Goal: Information Seeking & Learning: Learn about a topic

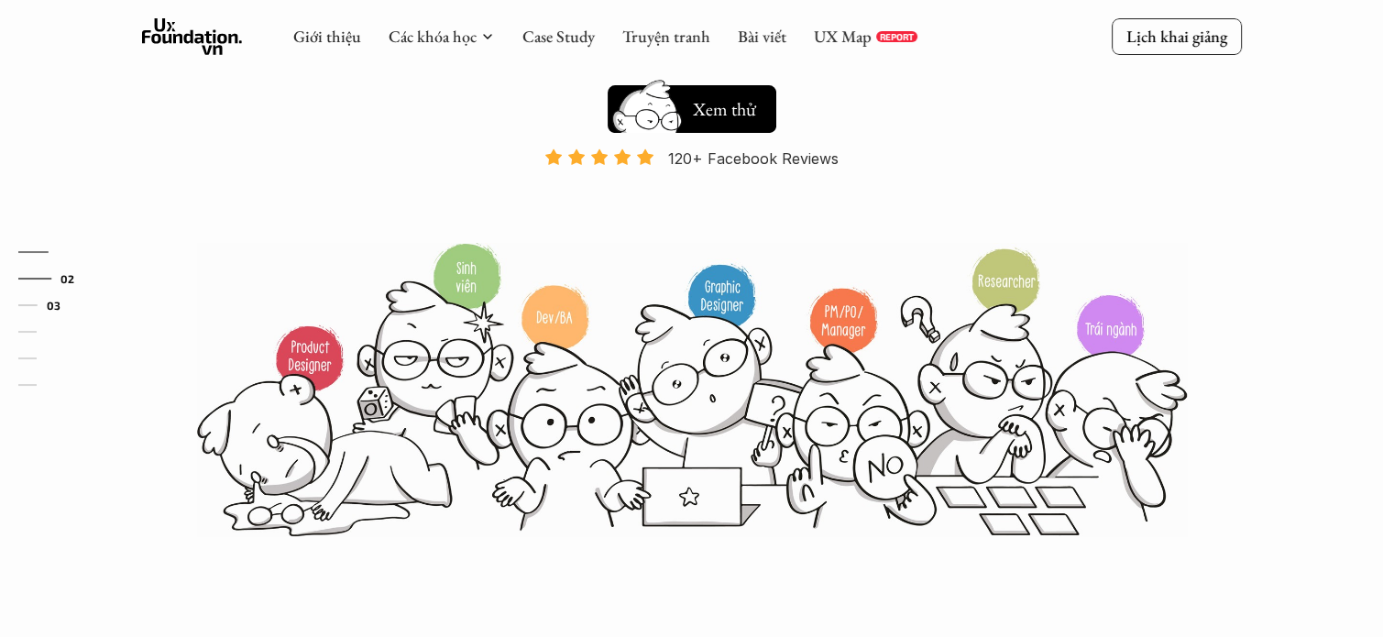
scroll to position [183, 0]
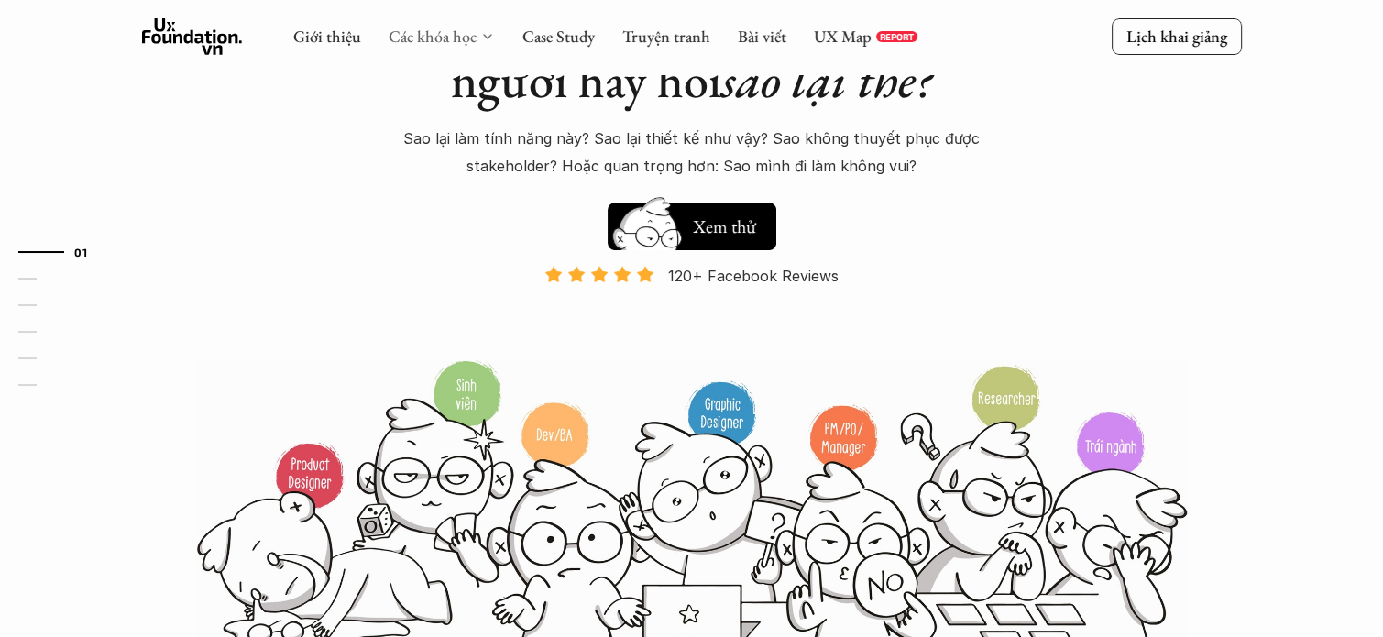
click at [460, 38] on link "Các khóa học" at bounding box center [433, 36] width 88 height 21
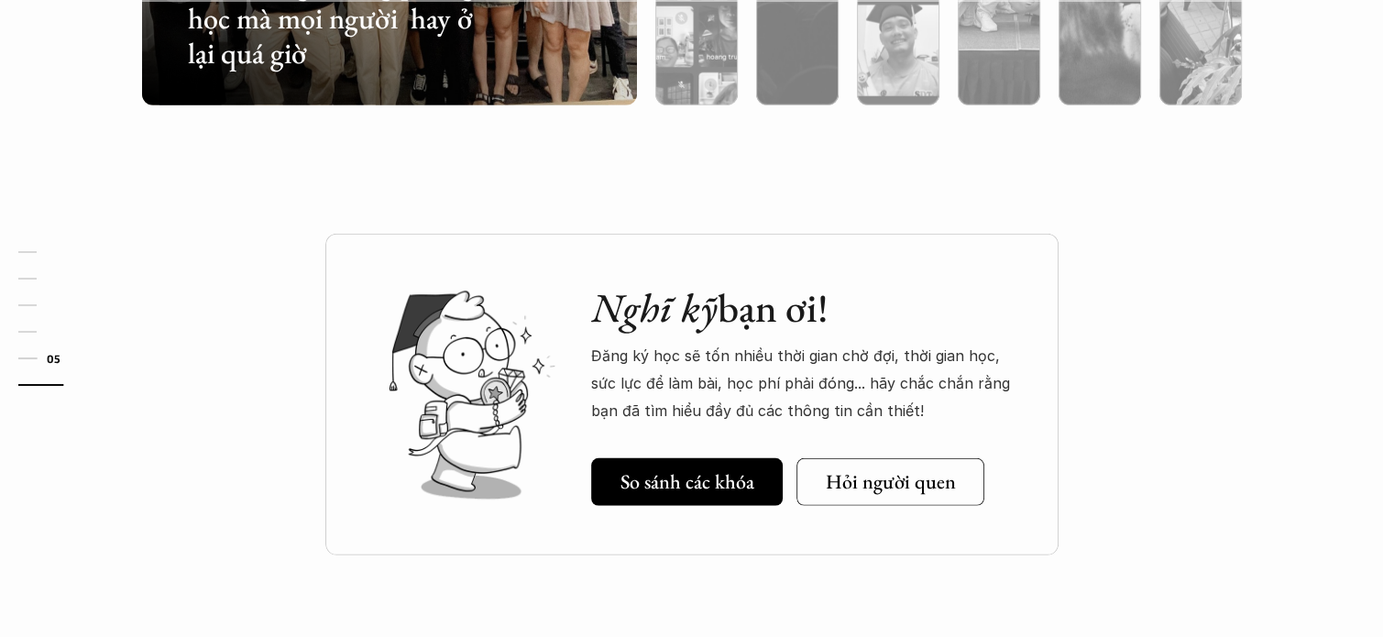
scroll to position [4948, 0]
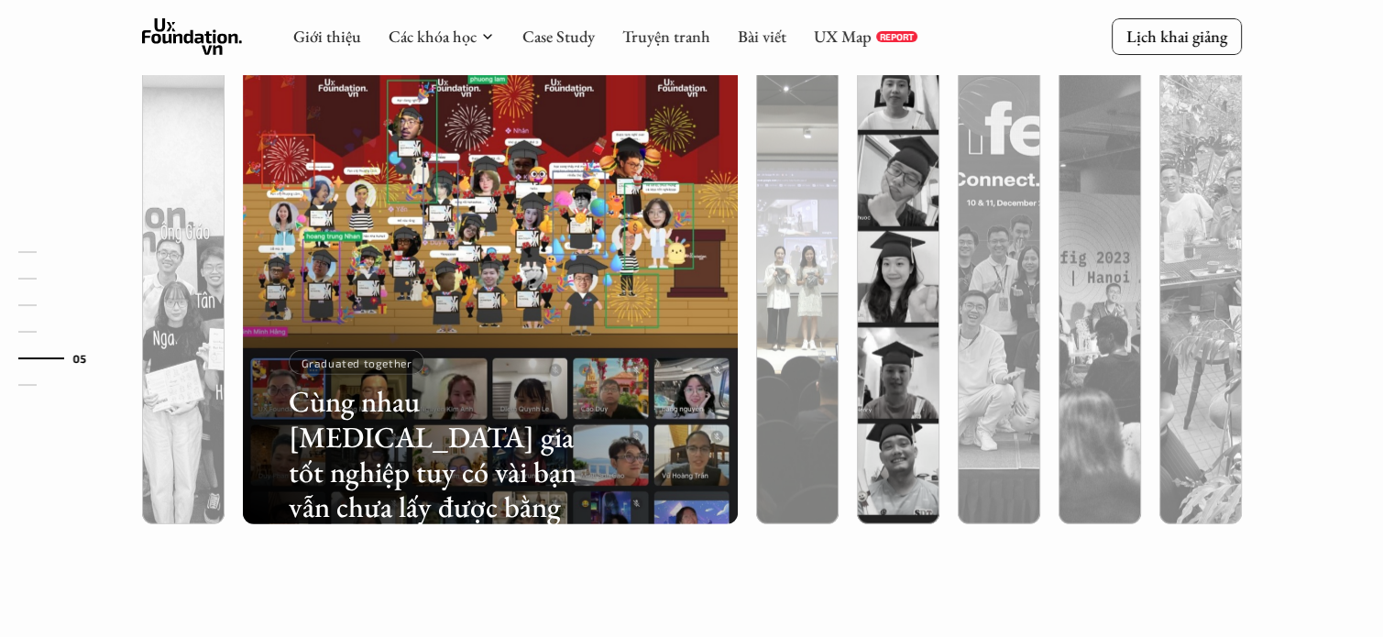
click at [779, 330] on div at bounding box center [797, 374] width 82 height 299
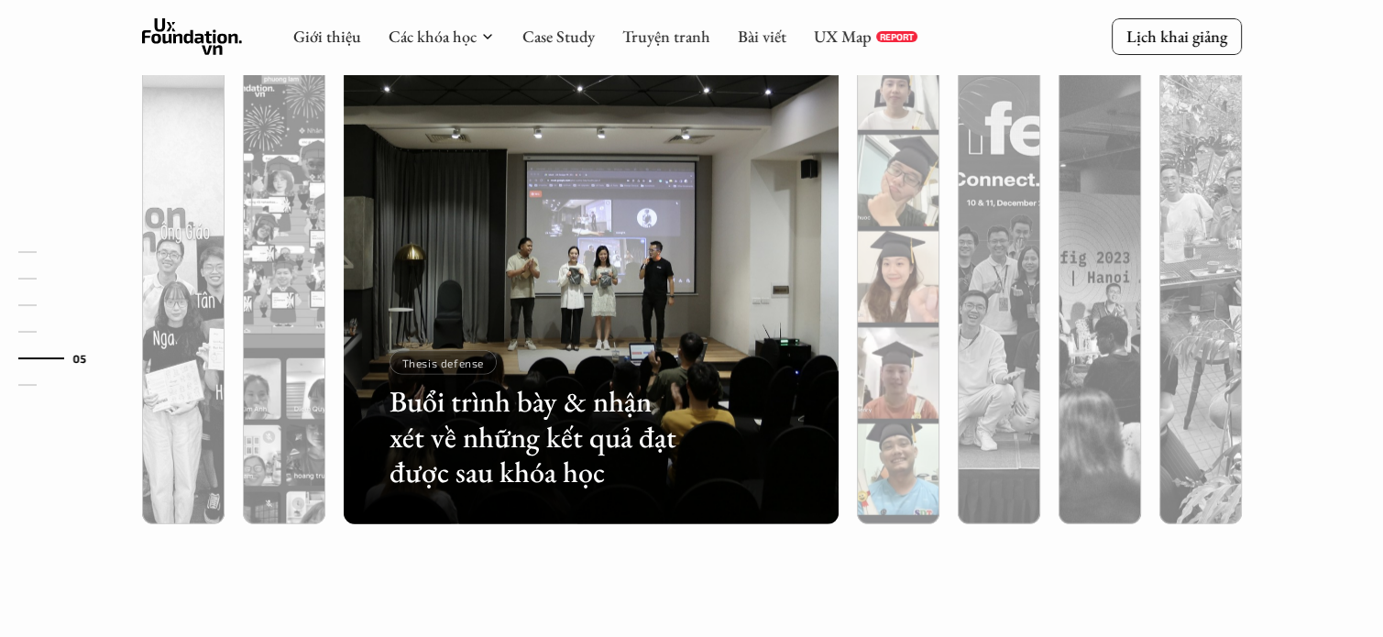
click at [892, 301] on div at bounding box center [898, 374] width 82 height 299
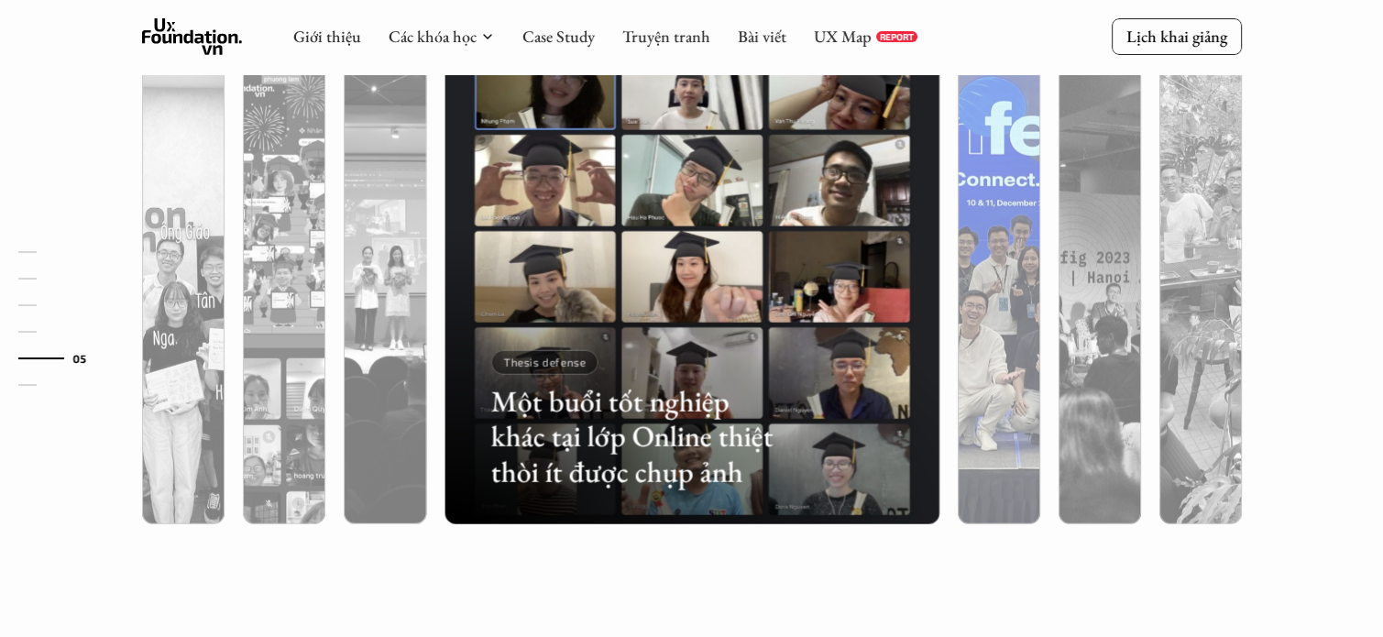
click at [1015, 301] on div at bounding box center [999, 374] width 82 height 299
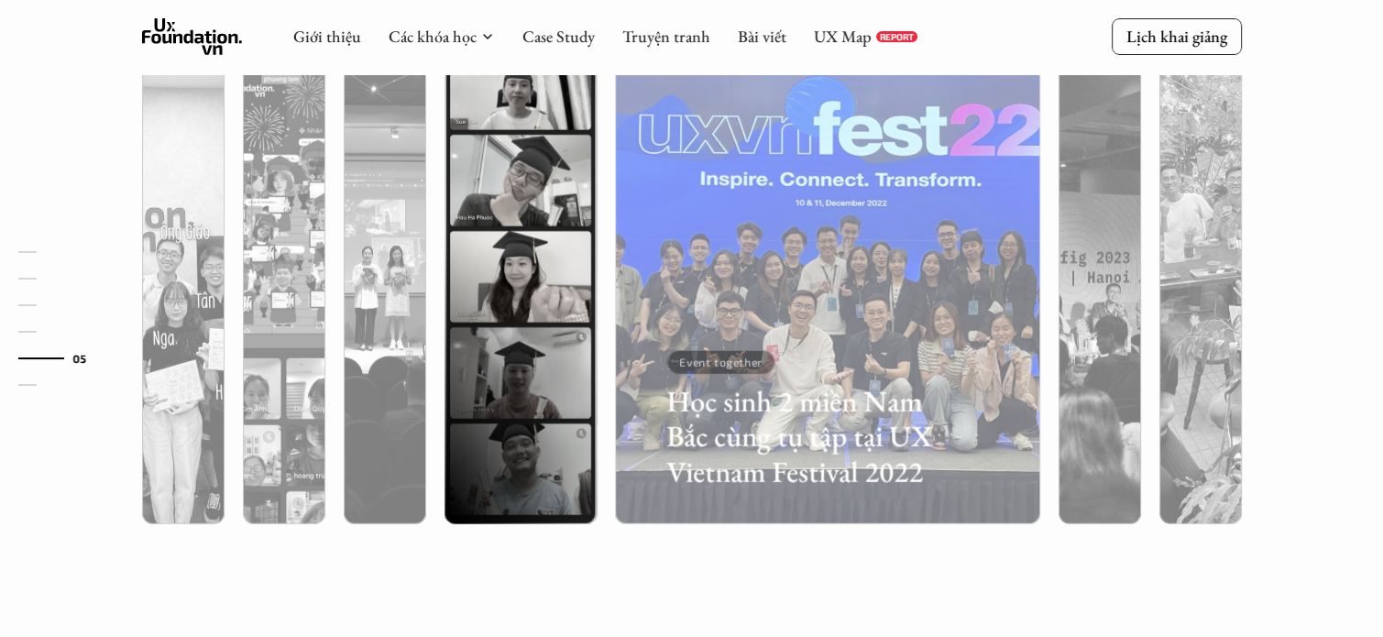
click at [1114, 301] on div at bounding box center [1099, 374] width 82 height 299
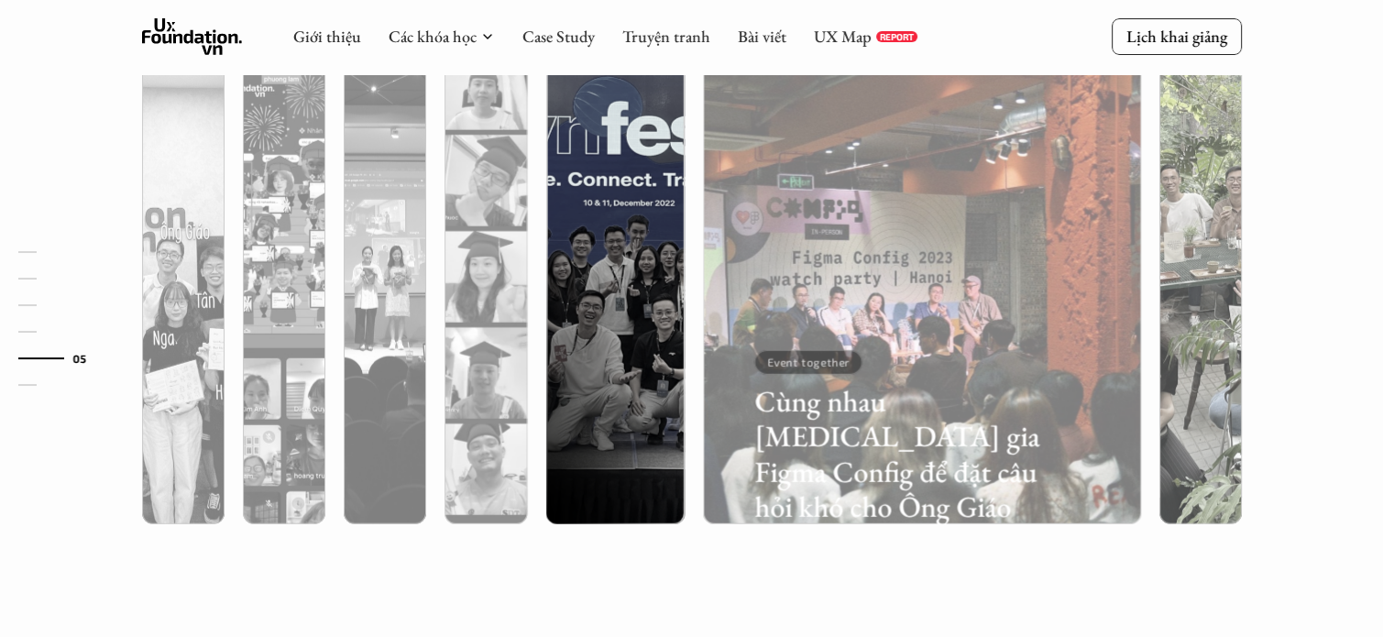
click at [1290, 307] on div "Lớp học trông thế nào? Ngoài lớp học Online và Offline, các học viên cũng thườn…" at bounding box center [691, 204] width 1383 height 900
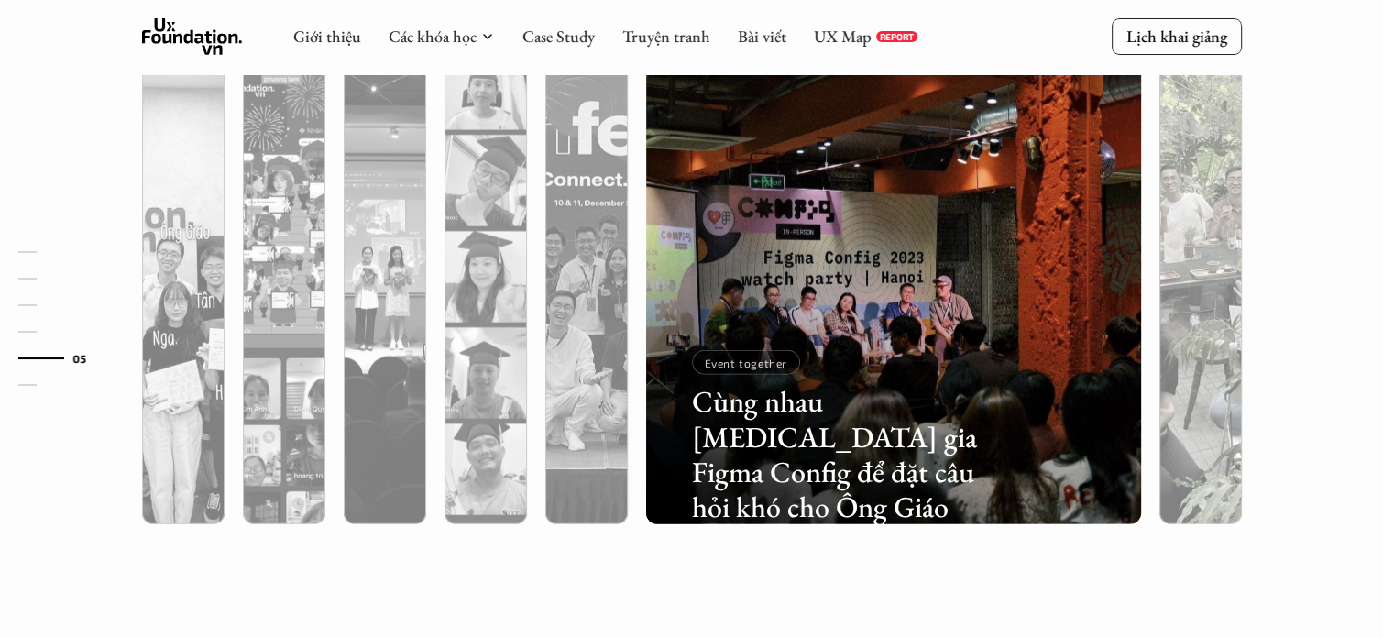
click at [1244, 307] on div at bounding box center [1200, 276] width 101 height 495
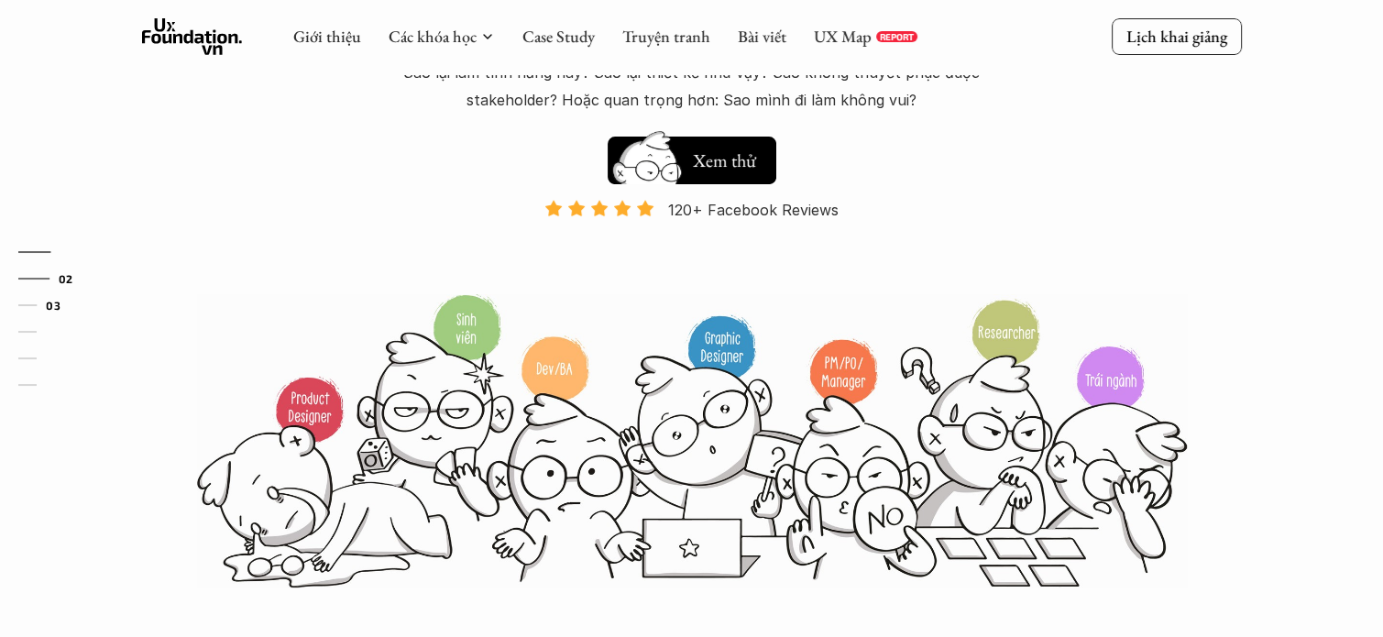
scroll to position [0, 0]
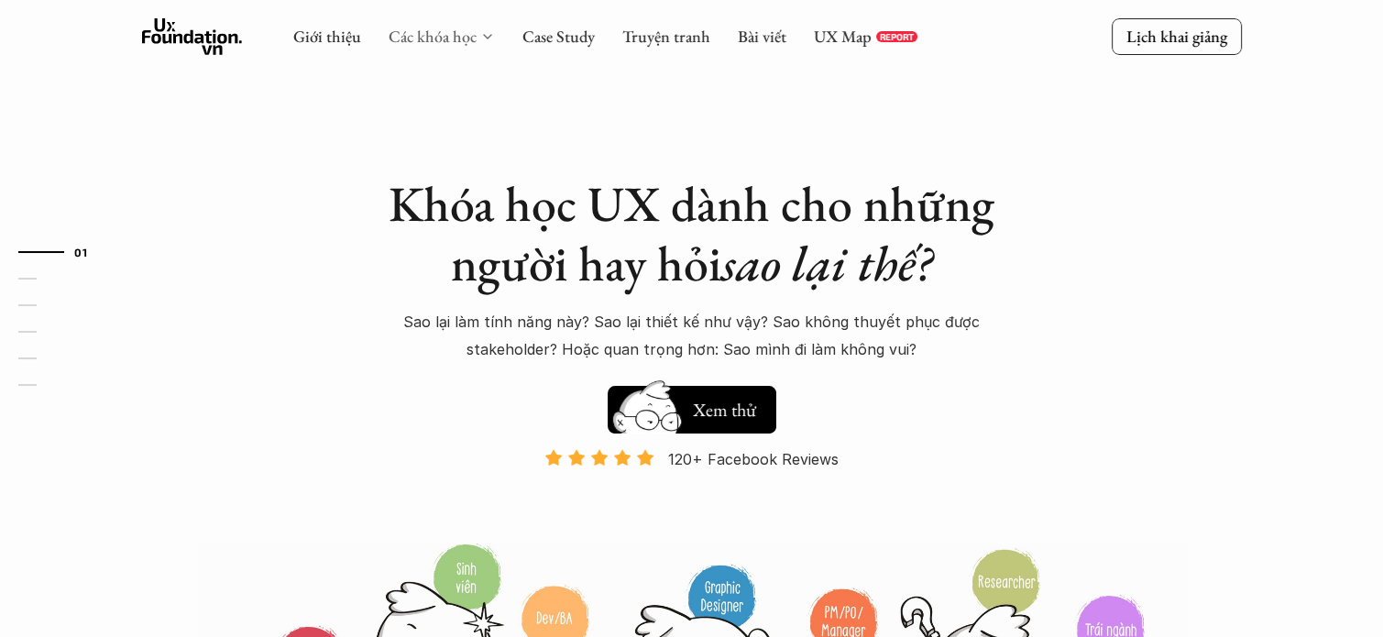
click at [447, 38] on link "Các khóa học" at bounding box center [433, 36] width 88 height 21
click at [480, 43] on icon at bounding box center [487, 36] width 15 height 15
click at [423, 50] on div "Giới thiệu Các khóa học Case Study Truyện tranh Bài viết UX Map REPORT" at bounding box center [605, 36] width 624 height 37
click at [326, 39] on link "Giới thiệu" at bounding box center [327, 36] width 68 height 21
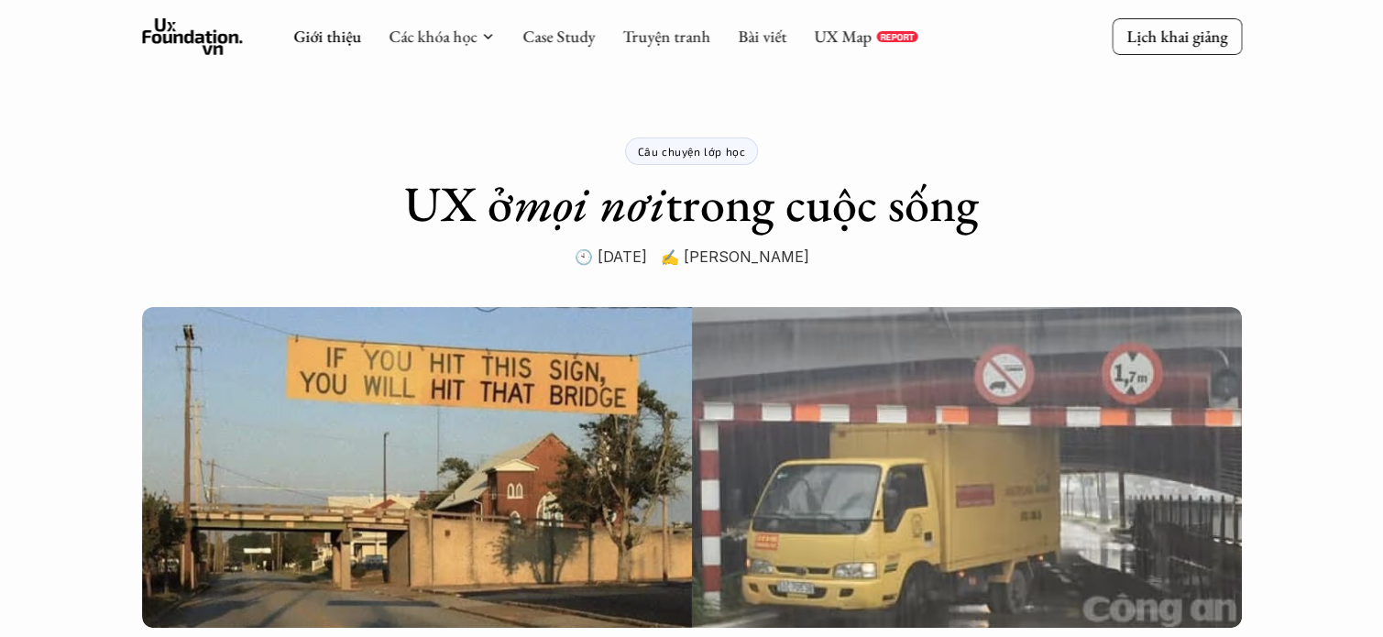
drag, startPoint x: 594, startPoint y: 246, endPoint x: 788, endPoint y: 245, distance: 194.3
click at [788, 245] on p "🕙 [DATE] ✍️ [PERSON_NAME]" at bounding box center [692, 256] width 235 height 27
click at [801, 240] on div "Câu chuyện lớp học UX ở mọi nơi trong cuộc sống 🕙 [DATE] ✍️ [PERSON_NAME]" at bounding box center [691, 135] width 733 height 270
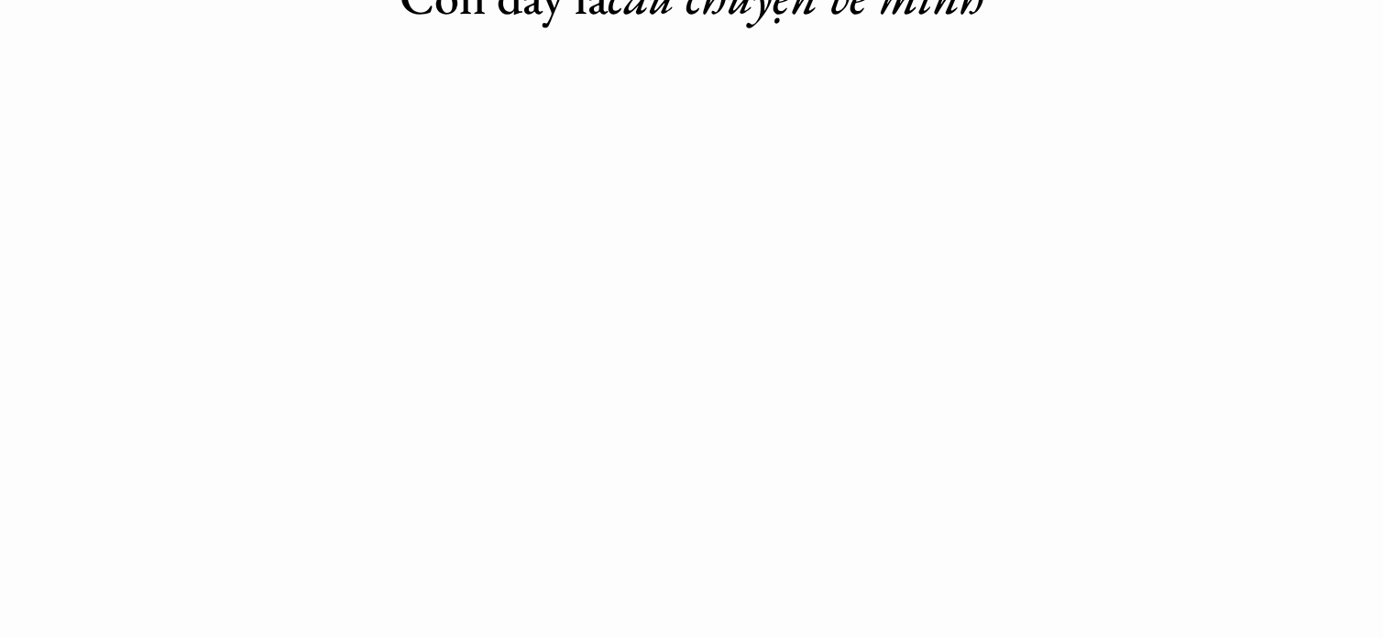
scroll to position [2016, 0]
